Goal: Use online tool/utility: Utilize a website feature to perform a specific function

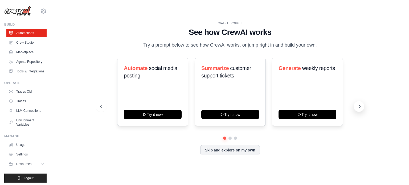
click at [354, 108] on div "Automate social media posting Try it now Summarize customer support tickets Try…" at bounding box center [230, 92] width 260 height 68
click at [361, 107] on icon at bounding box center [359, 106] width 5 height 5
click at [100, 108] on icon at bounding box center [100, 106] width 5 height 5
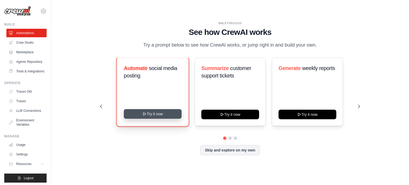
click at [148, 114] on button "Try it now" at bounding box center [153, 114] width 58 height 10
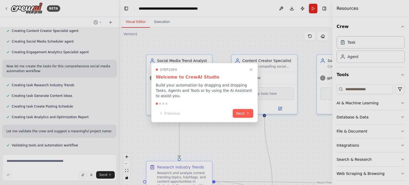
scroll to position [282, 0]
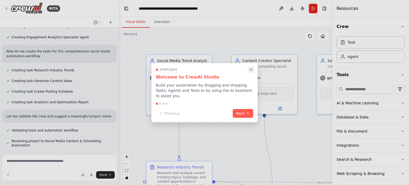
click at [251, 71] on icon "Close walkthrough" at bounding box center [251, 70] width 2 height 2
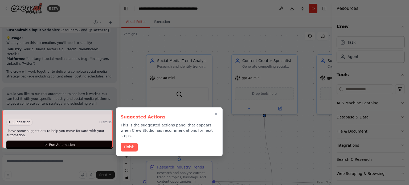
scroll to position [543, 0]
